Goal: Register for event/course

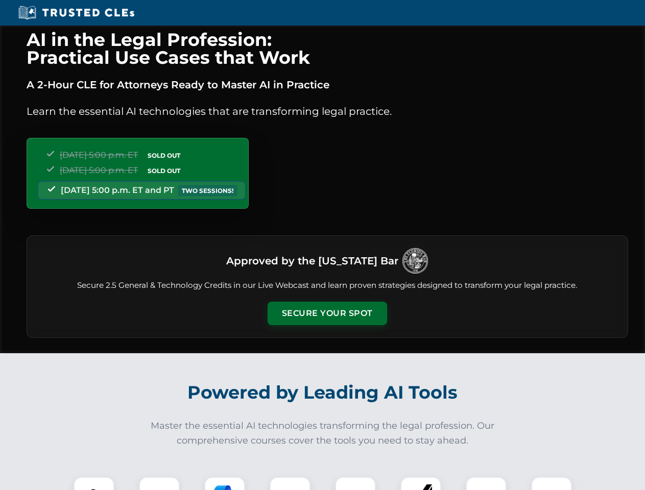
click at [327, 313] on button "Secure Your Spot" at bounding box center [327, 313] width 119 height 23
click at [94, 484] on img at bounding box center [94, 498] width 30 height 30
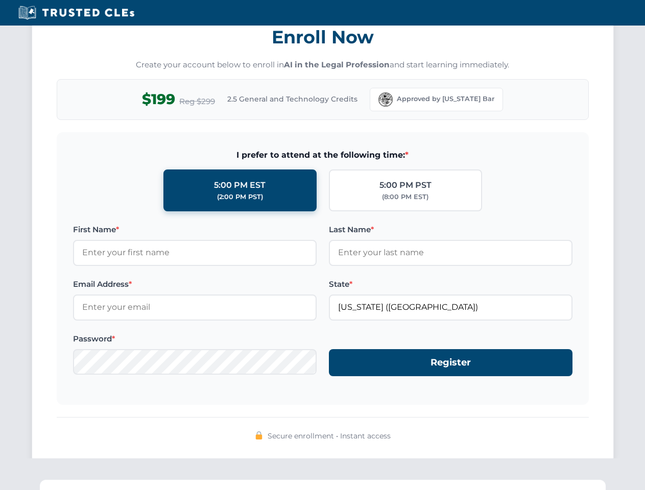
scroll to position [1002, 0]
